Goal: Obtain resource: Download file/media

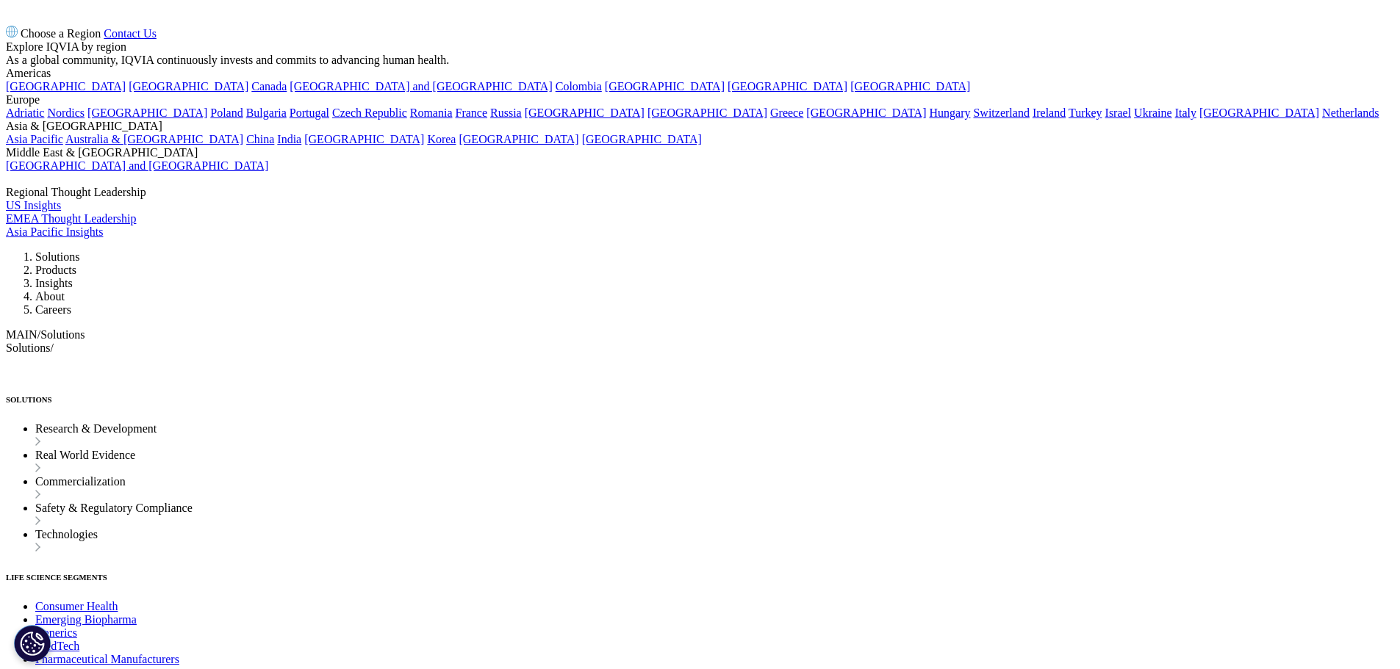
scroll to position [5805, 0]
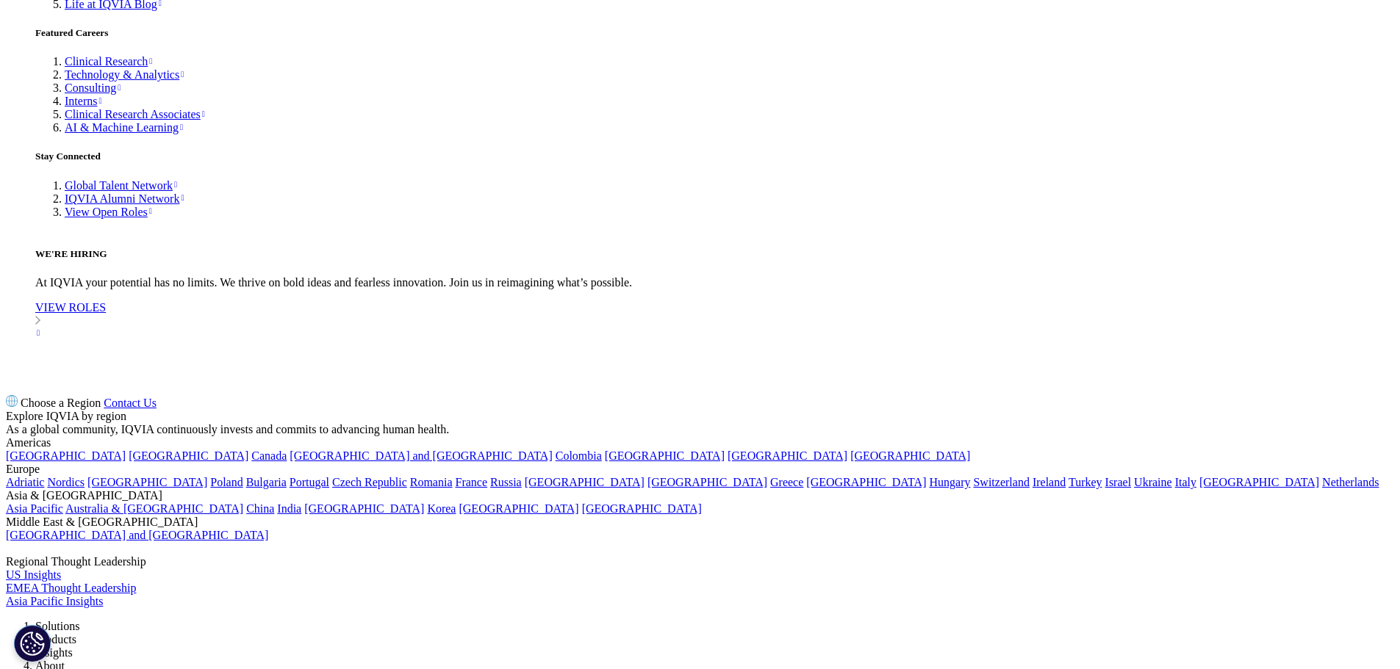
scroll to position [5952, 0]
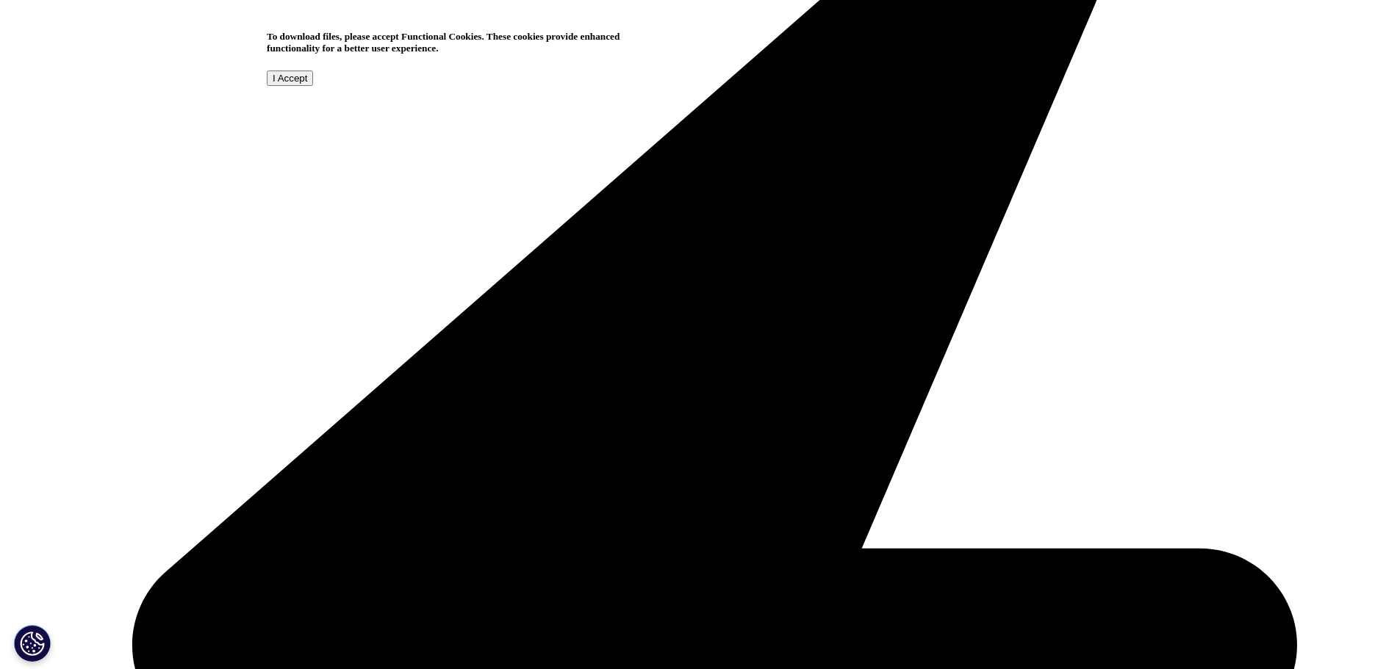
scroll to position [0, 0]
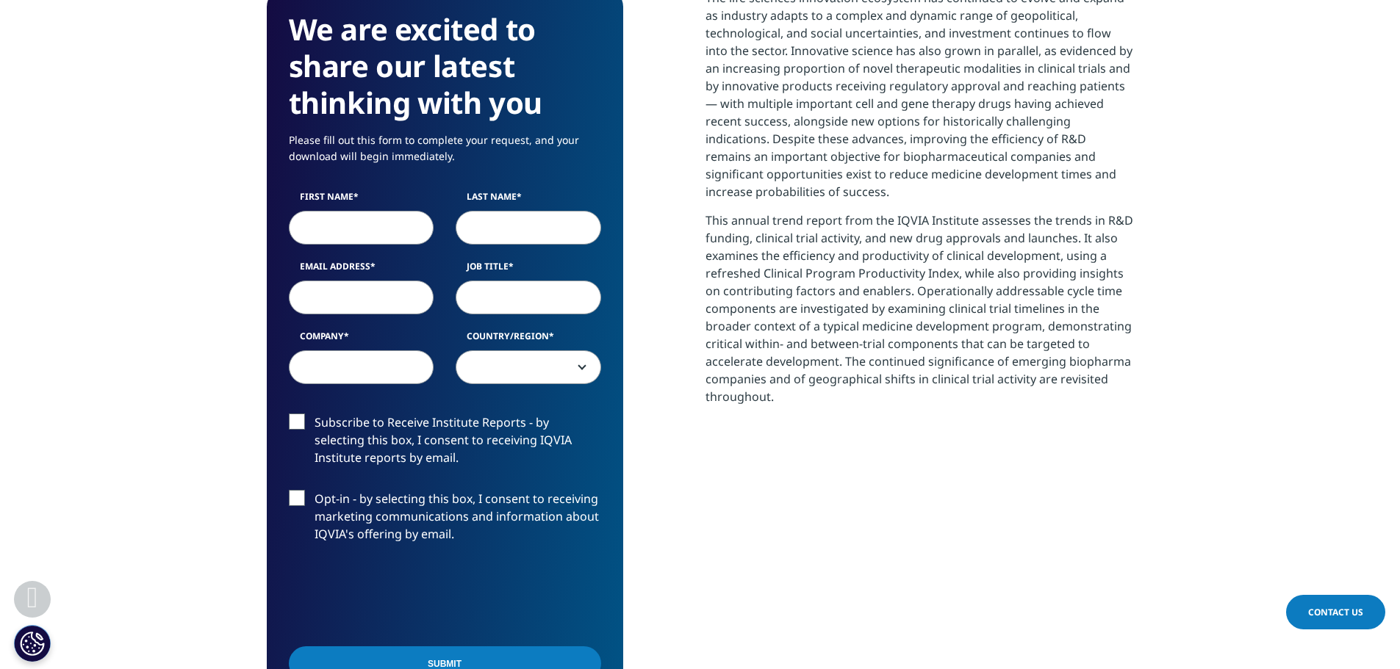
scroll to position [661, 0]
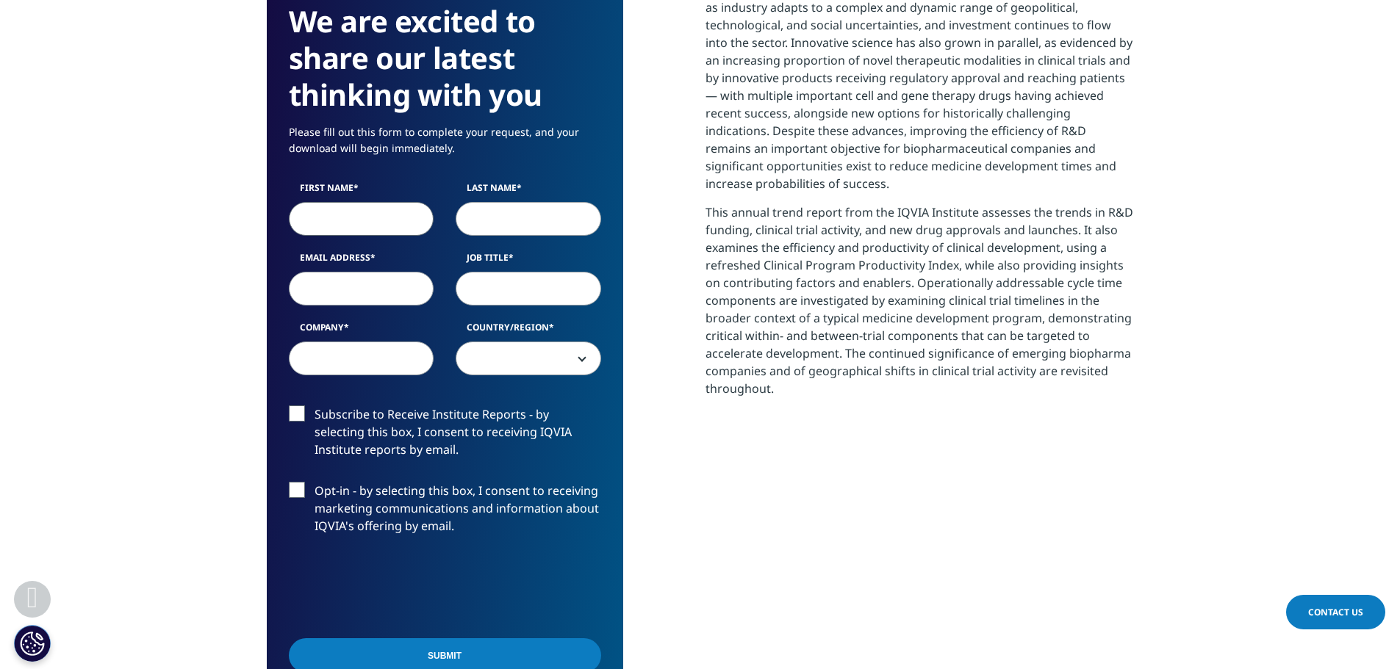
click at [360, 219] on input "First Name" at bounding box center [361, 219] width 145 height 34
type input "[PERSON_NAME]"
type input "Patil"
type input "[PERSON_NAME][EMAIL_ADDRESS][DOMAIN_NAME]"
type input "[GEOGRAPHIC_DATA][US_STATE]"
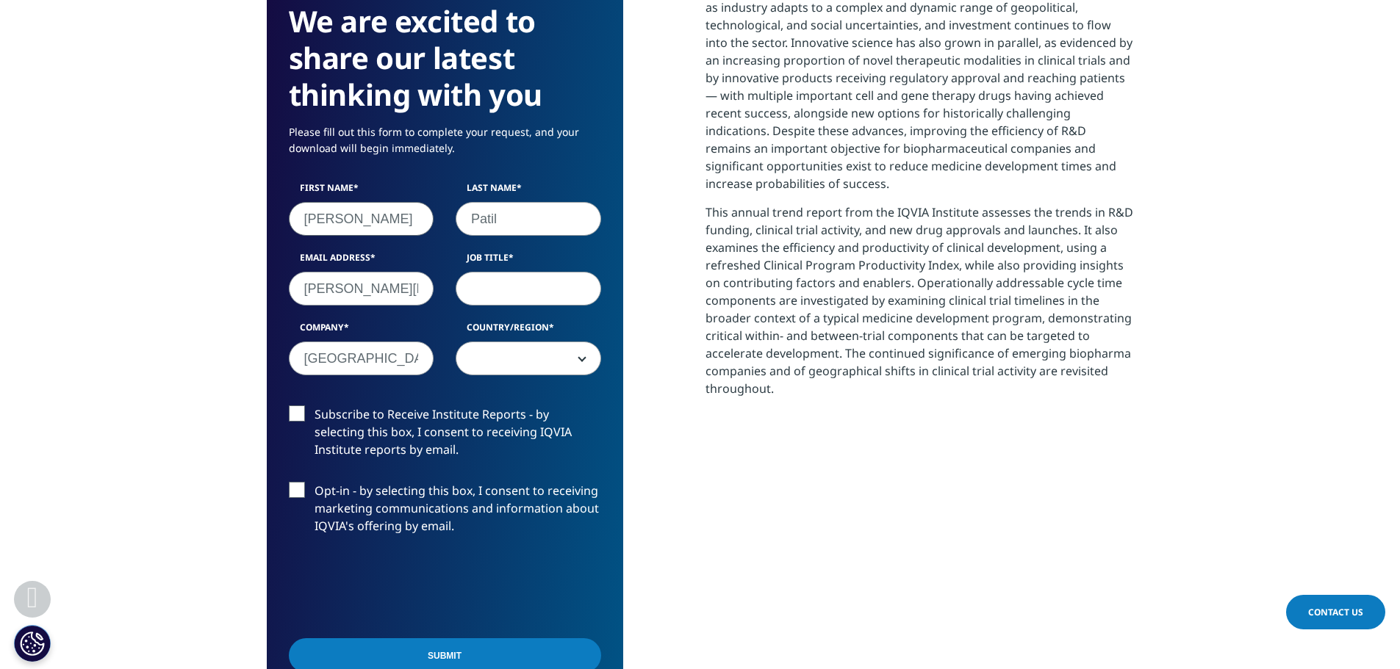
select select "[GEOGRAPHIC_DATA]"
click at [392, 292] on input "[PERSON_NAME][EMAIL_ADDRESS][DOMAIN_NAME]" at bounding box center [361, 289] width 145 height 34
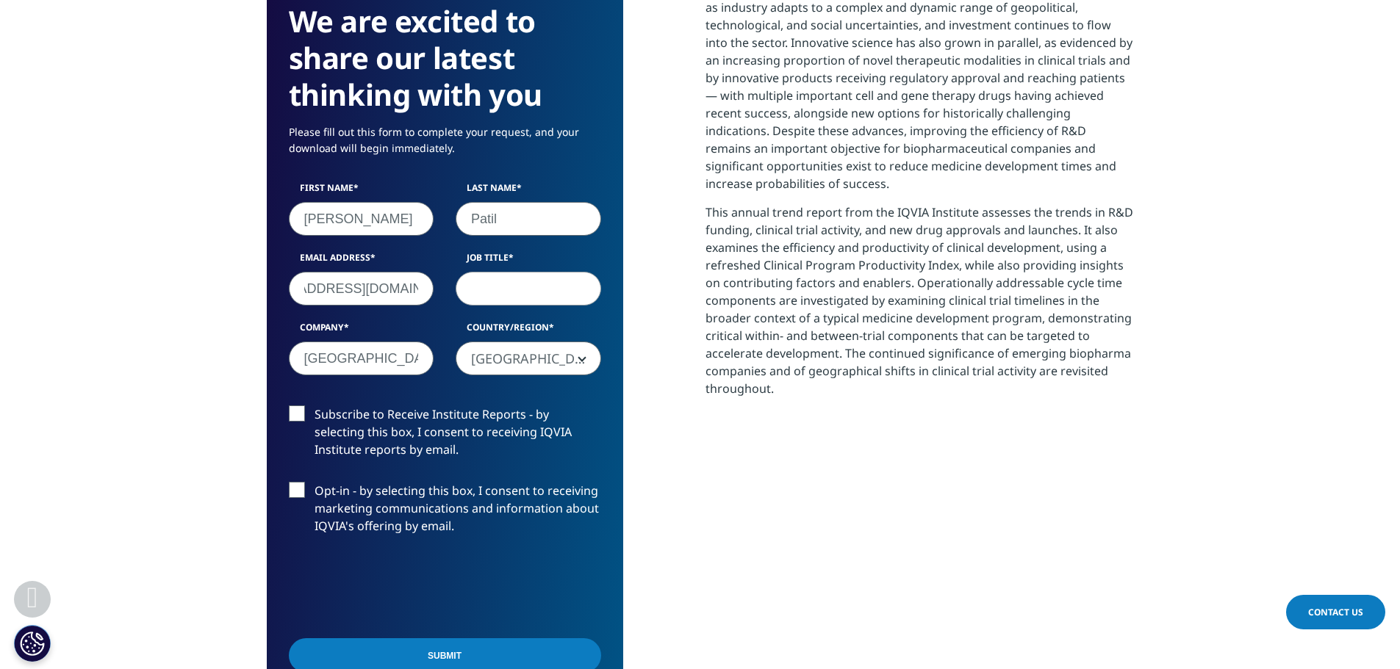
type input "[EMAIL_ADDRESS][DOMAIN_NAME]"
type input "CMO"
click at [348, 356] on input "[GEOGRAPHIC_DATA][US_STATE]" at bounding box center [361, 359] width 145 height 34
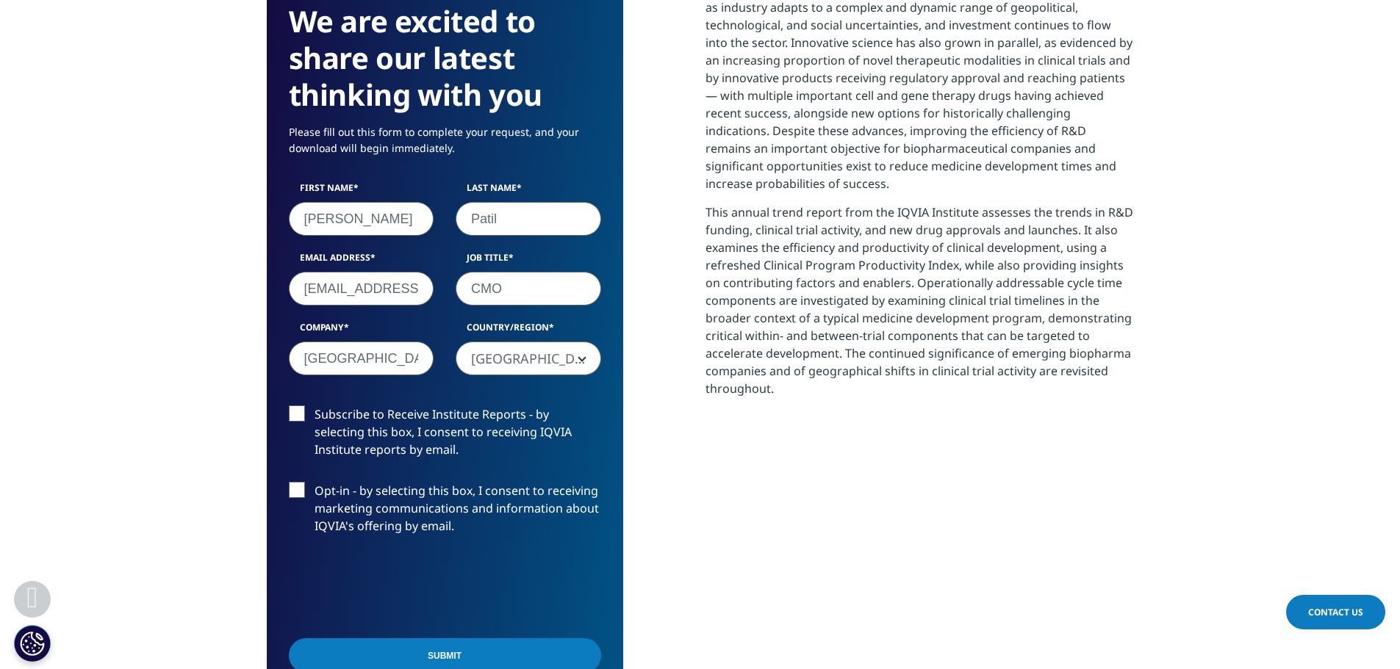
click at [348, 356] on input "[GEOGRAPHIC_DATA][US_STATE]" at bounding box center [361, 359] width 145 height 34
type input "Pinnacle Clinical Research"
click at [296, 417] on label "Subscribe to Receive Institute Reports - by selecting this box, I consent to re…" at bounding box center [445, 436] width 312 height 61
click at [315, 406] on input "Subscribe to Receive Institute Reports - by selecting this box, I consent to re…" at bounding box center [315, 406] width 0 height 0
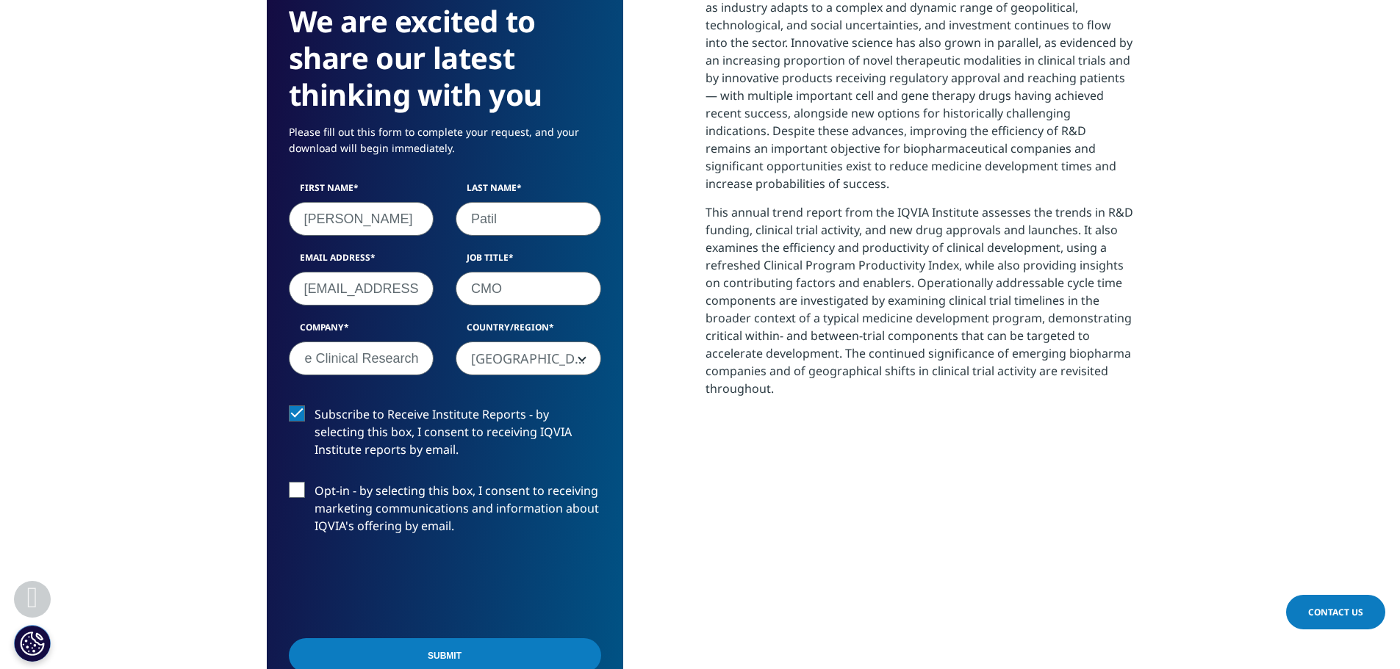
scroll to position [0, 0]
click at [300, 491] on label "Opt-in - by selecting this box, I consent to receiving marketing communications…" at bounding box center [445, 512] width 312 height 61
click at [315, 482] on input "Opt-in - by selecting this box, I consent to receiving marketing communications…" at bounding box center [315, 482] width 0 height 0
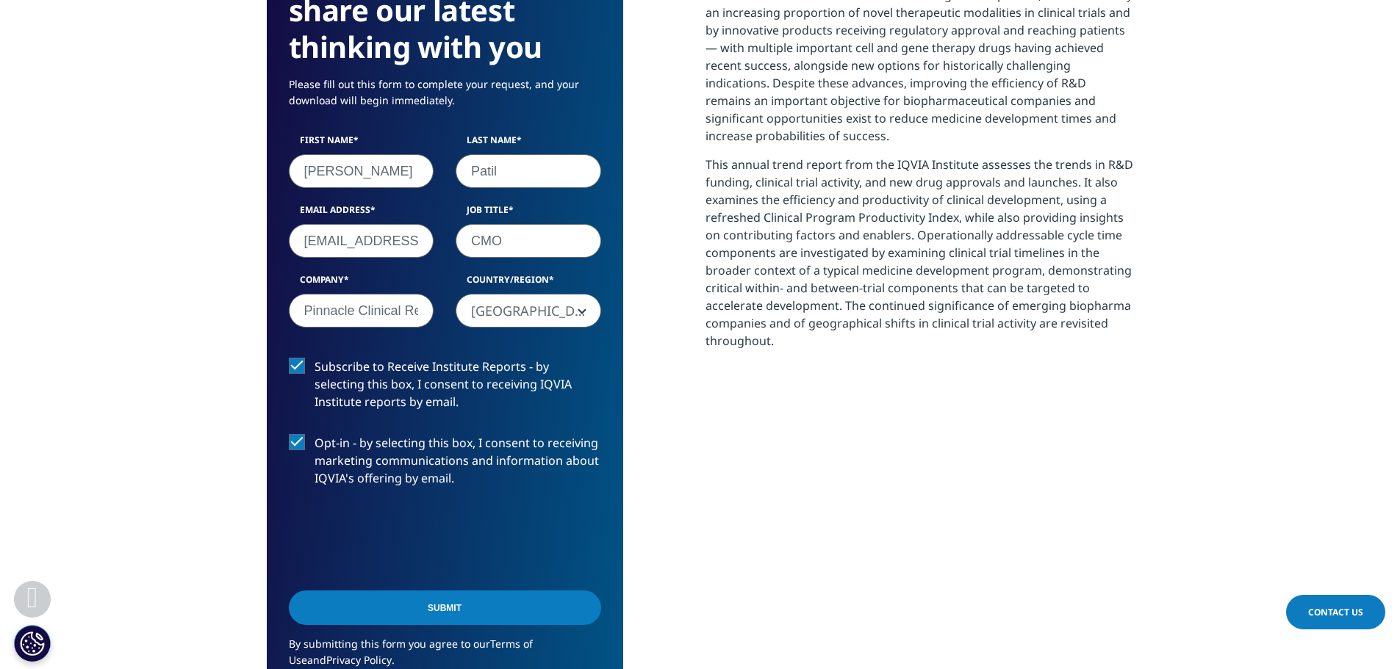
scroll to position [735, 0]
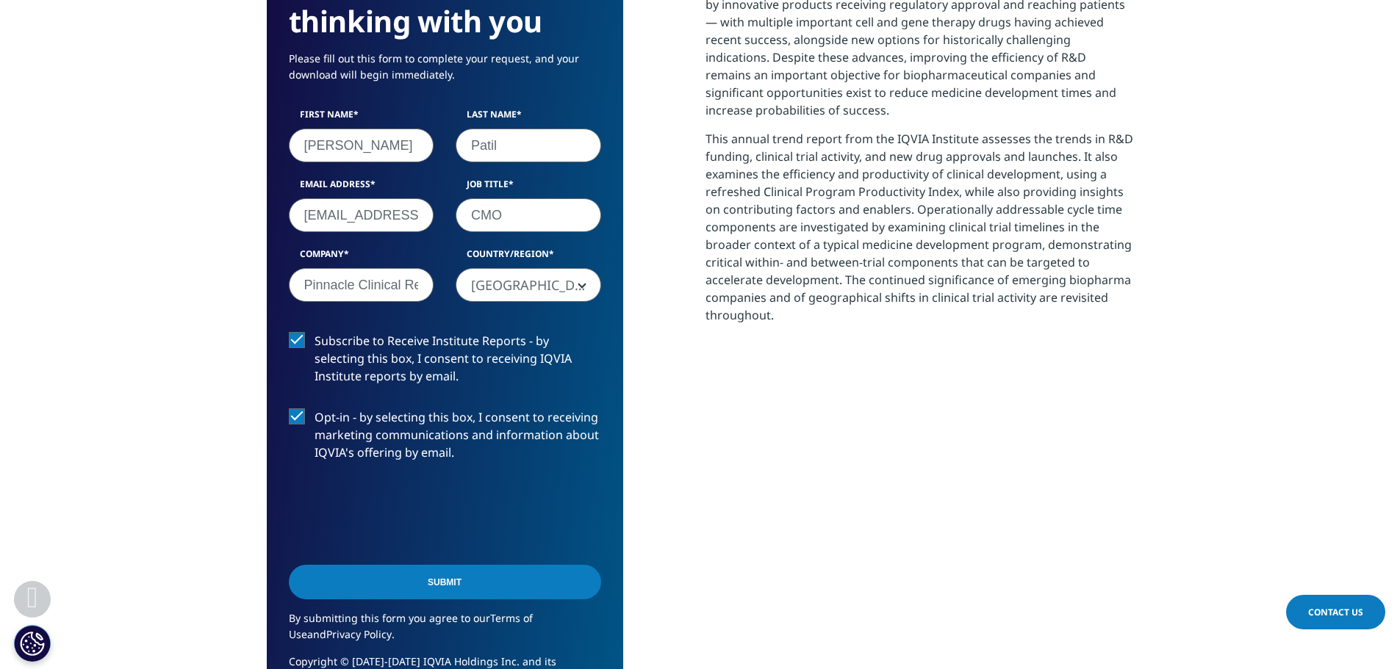
click at [295, 420] on label "Opt-in - by selecting this box, I consent to receiving marketing communications…" at bounding box center [445, 439] width 312 height 61
click at [315, 409] on input "Opt-in - by selecting this box, I consent to receiving marketing communications…" at bounding box center [315, 409] width 0 height 0
click at [517, 591] on input "Submit" at bounding box center [445, 582] width 312 height 35
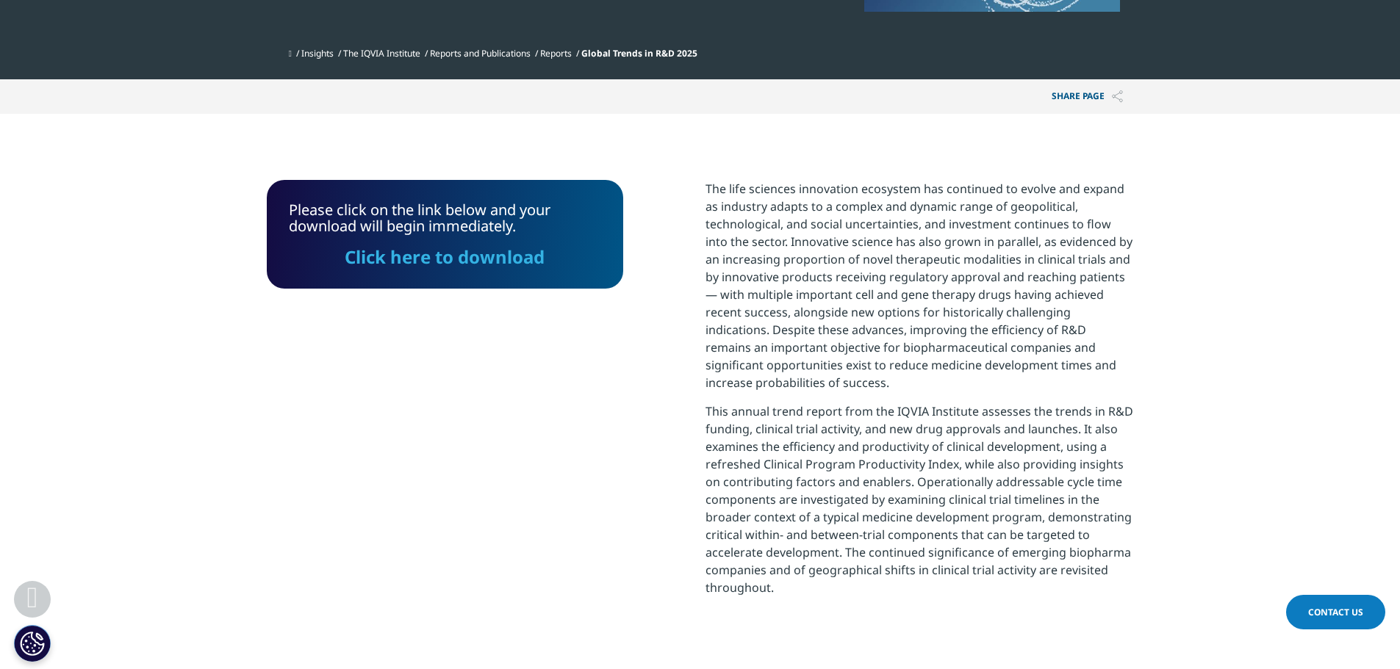
scroll to position [444, 0]
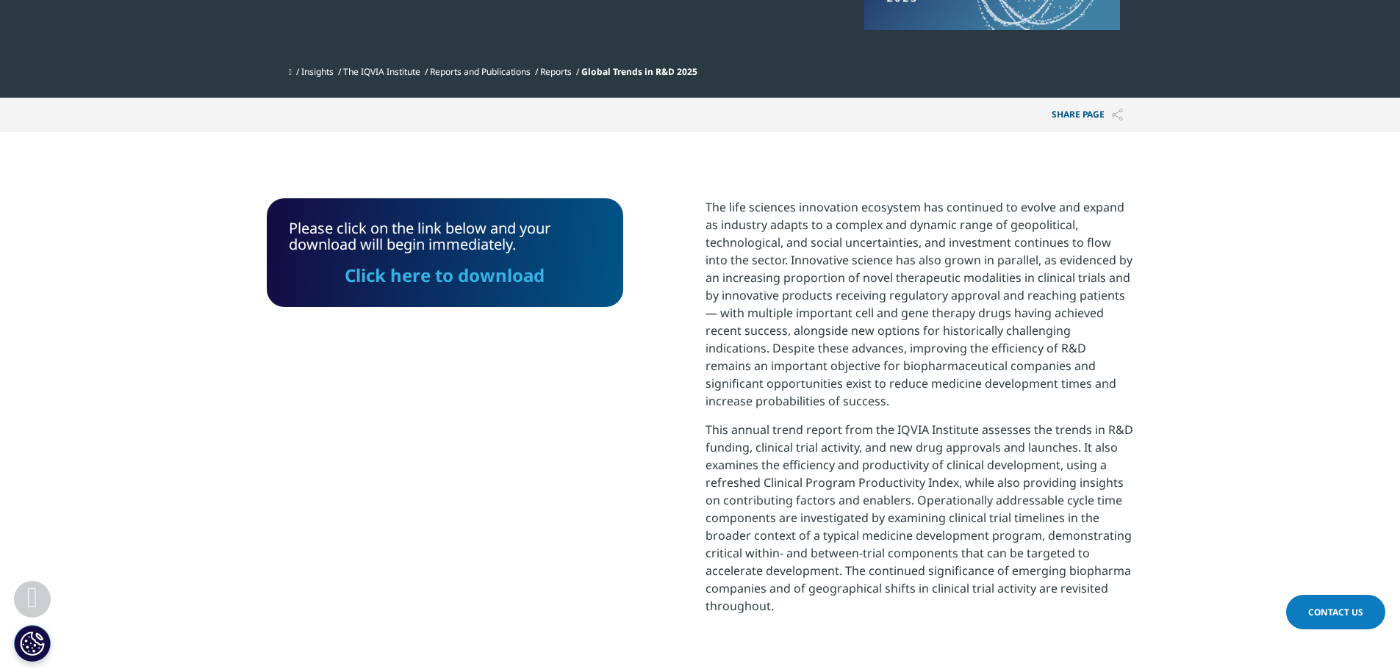
click at [457, 280] on link "Click here to download" at bounding box center [445, 275] width 200 height 24
